Goal: Information Seeking & Learning: Learn about a topic

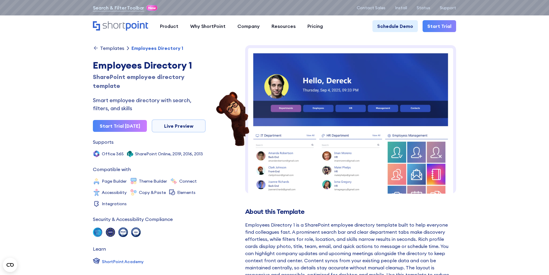
click at [109, 46] on div "Templates" at bounding box center [112, 48] width 24 height 5
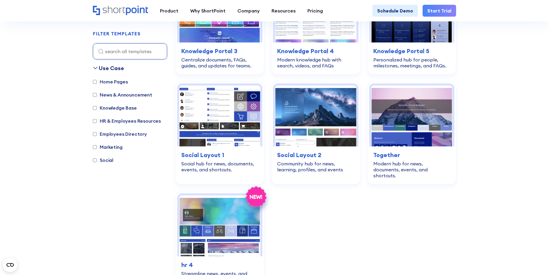
scroll to position [445, 0]
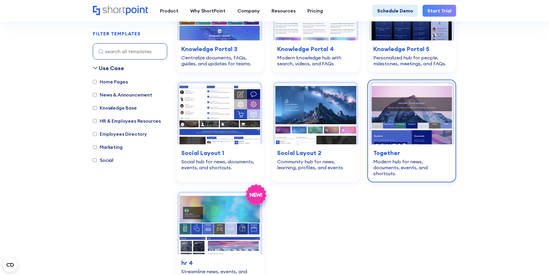
click at [418, 109] on img at bounding box center [412, 113] width 81 height 61
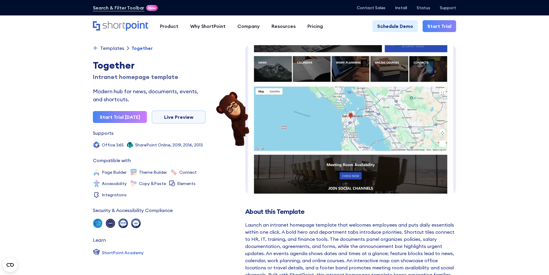
scroll to position [290, 0]
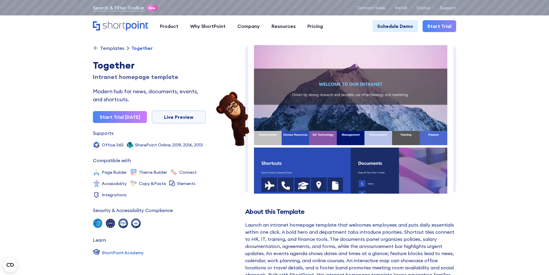
scroll to position [0, 0]
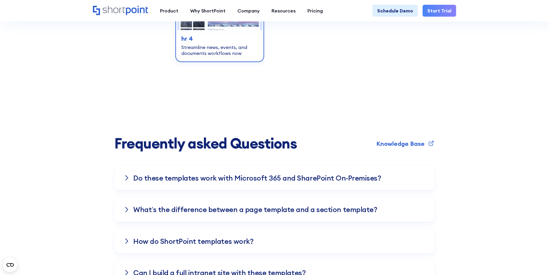
scroll to position [594, 0]
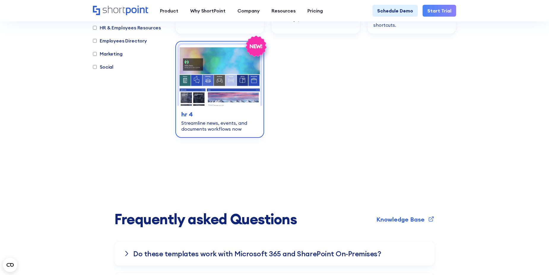
click at [223, 75] on img at bounding box center [219, 75] width 81 height 61
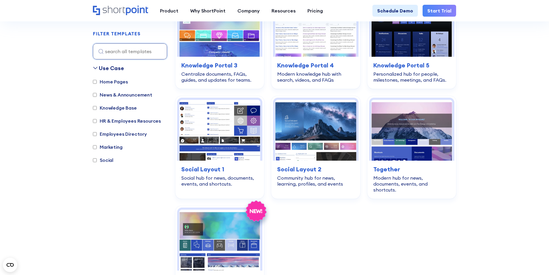
scroll to position [416, 0]
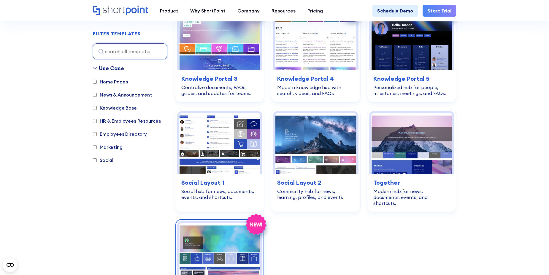
click at [232, 236] on img at bounding box center [219, 253] width 81 height 61
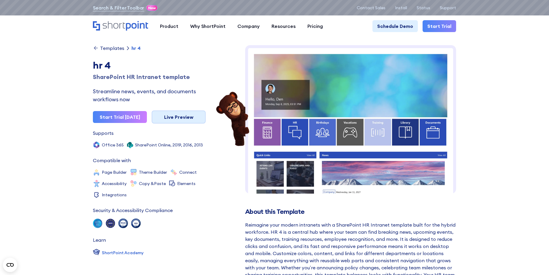
click at [176, 121] on link "Live Preview" at bounding box center [179, 116] width 54 height 13
click at [173, 119] on link "Live Preview" at bounding box center [179, 116] width 54 height 13
